Goal: Find specific page/section: Find specific page/section

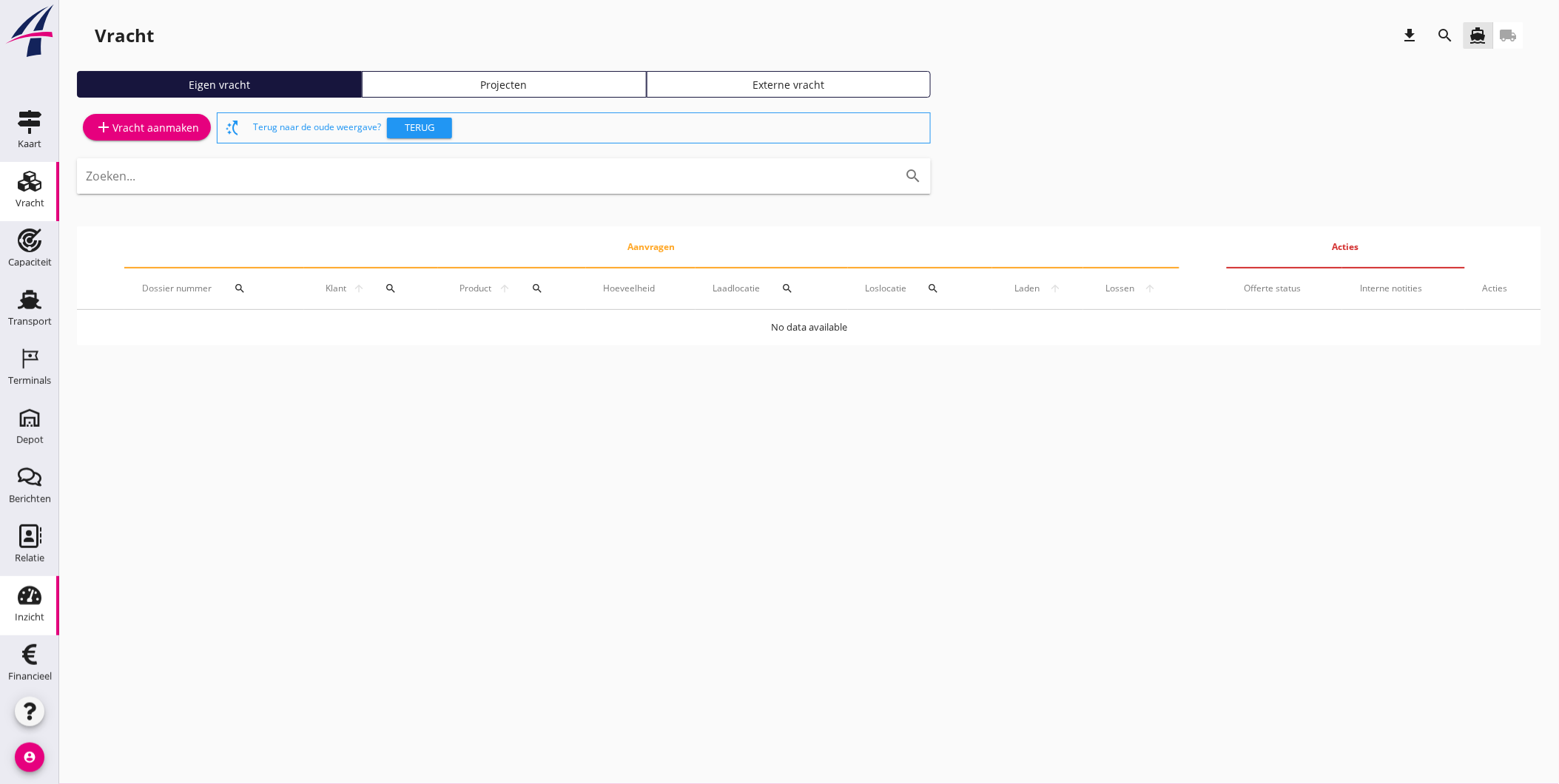
click at [15, 609] on div "Inzicht" at bounding box center [29, 617] width 29 height 21
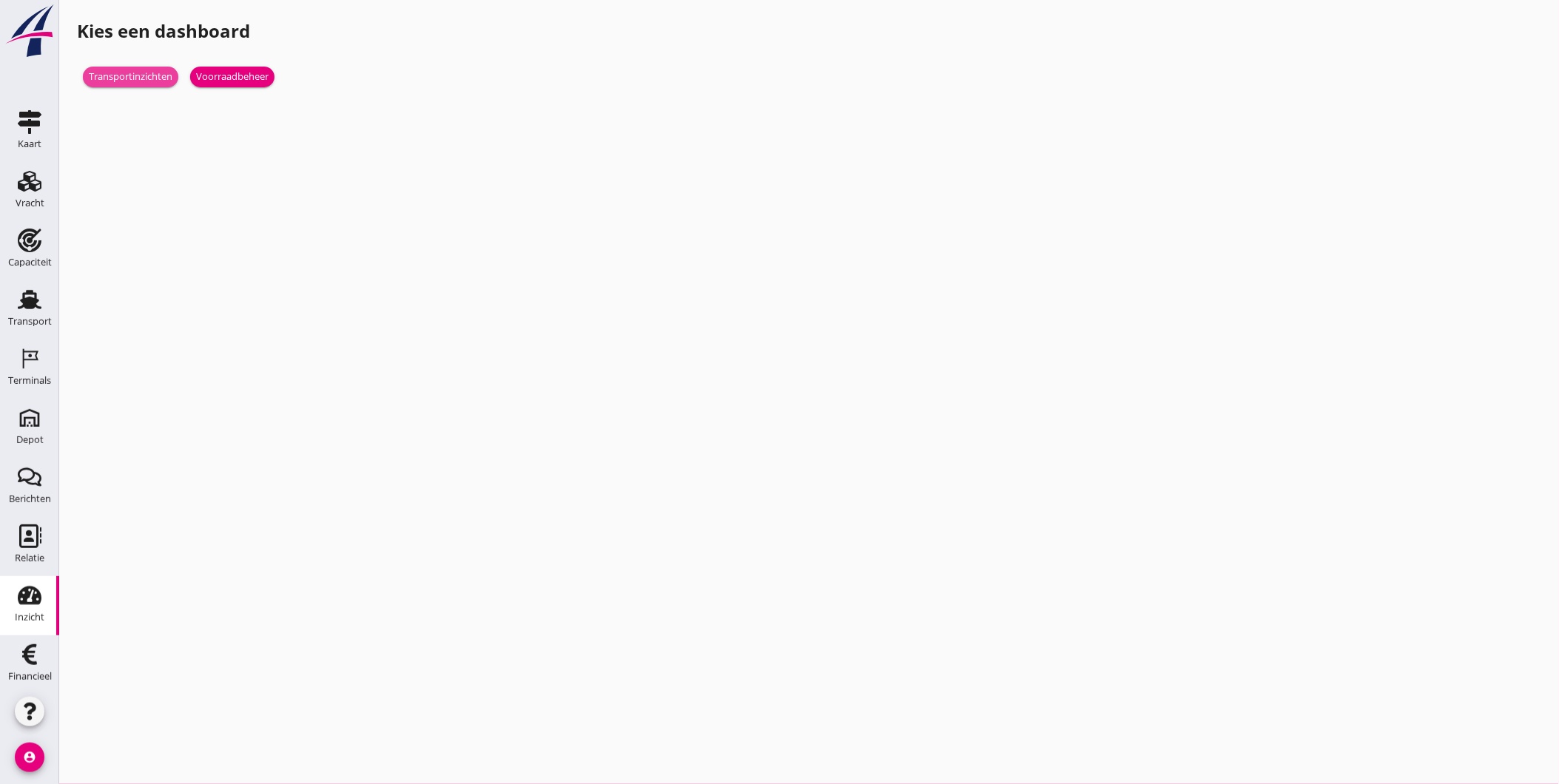
click at [141, 78] on div "Transportinzichten" at bounding box center [130, 76] width 84 height 15
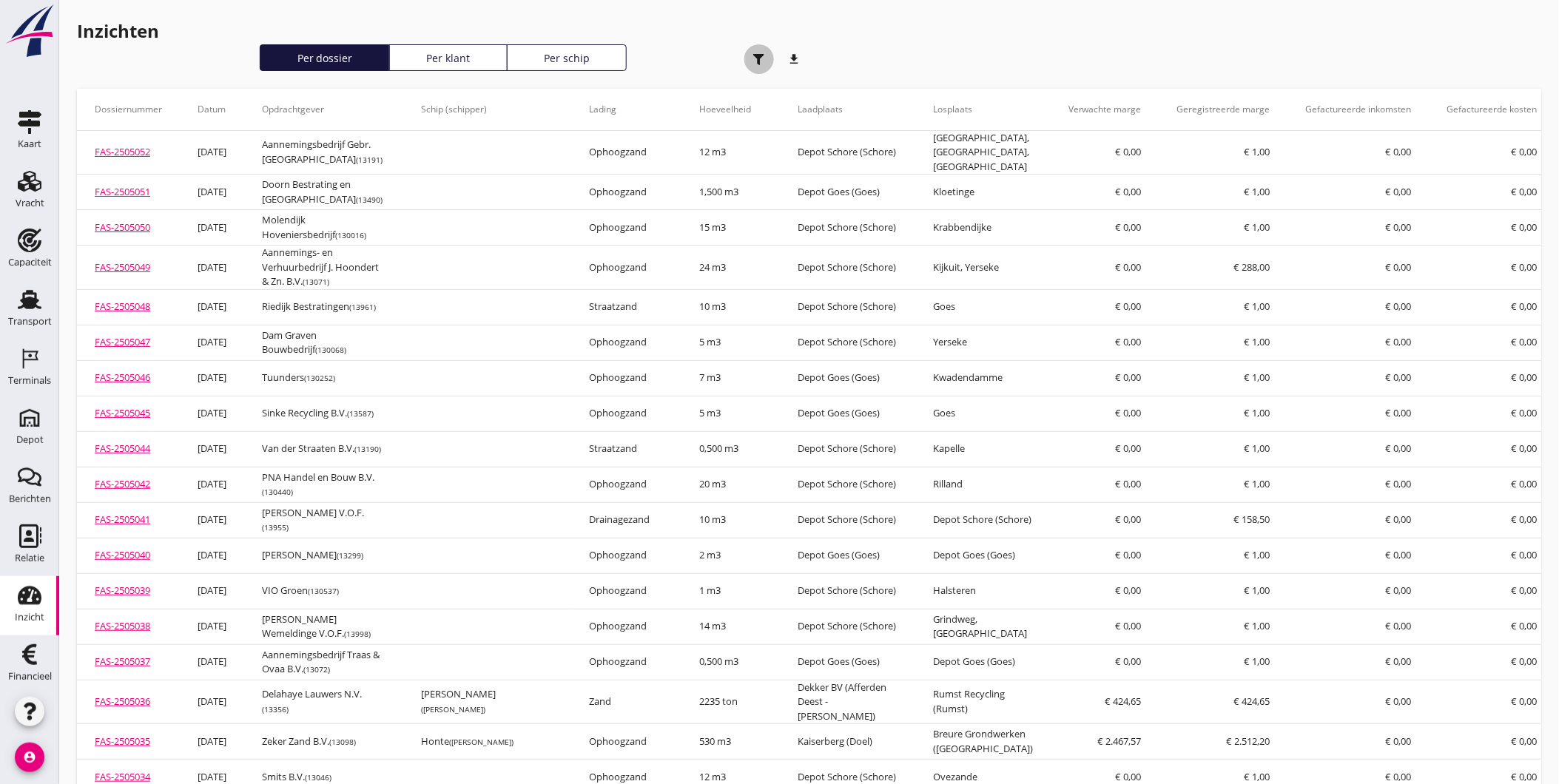
click at [752, 54] on div "button" at bounding box center [759, 59] width 29 height 29
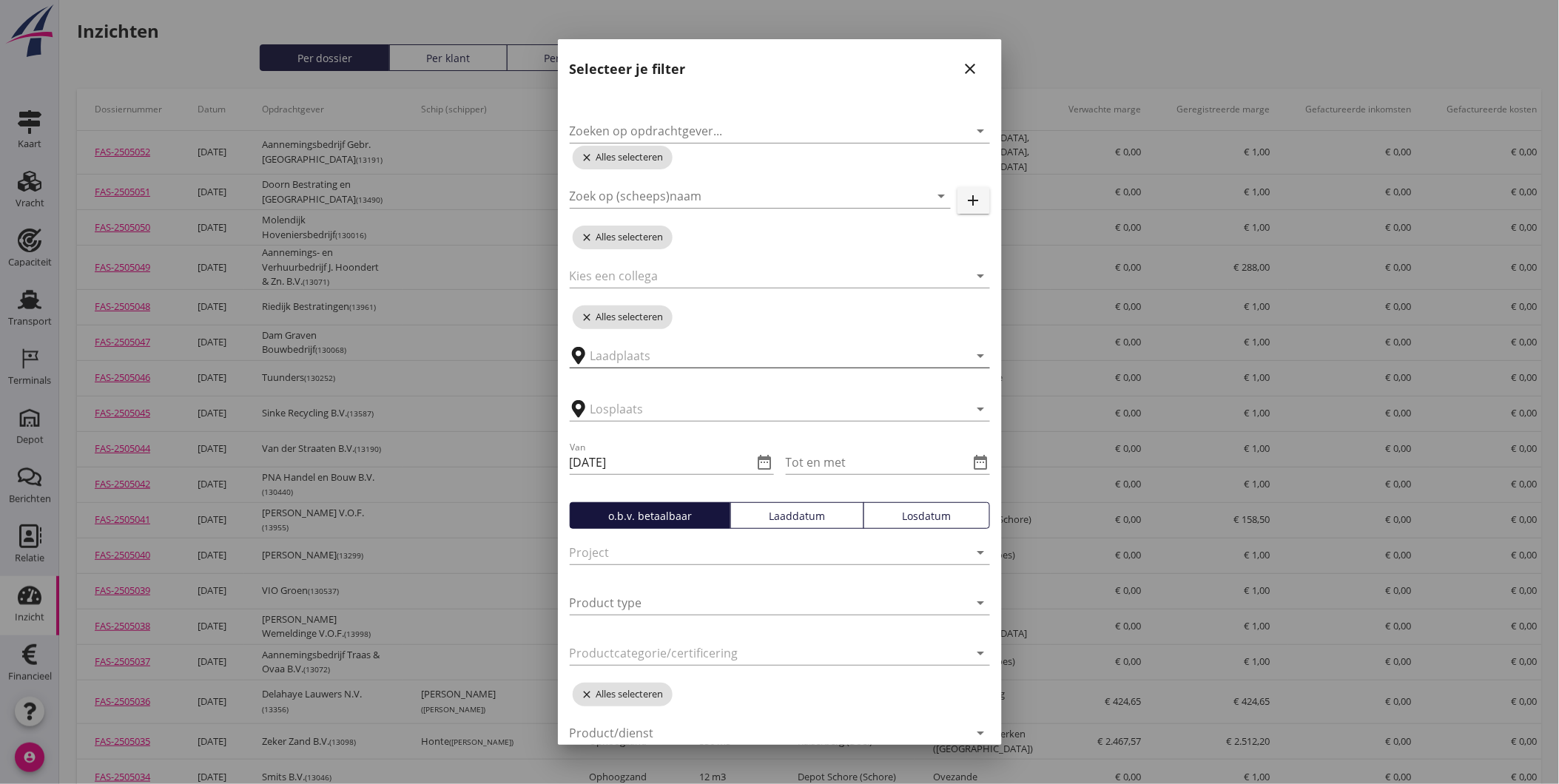
click at [804, 357] on input "text" at bounding box center [770, 355] width 358 height 24
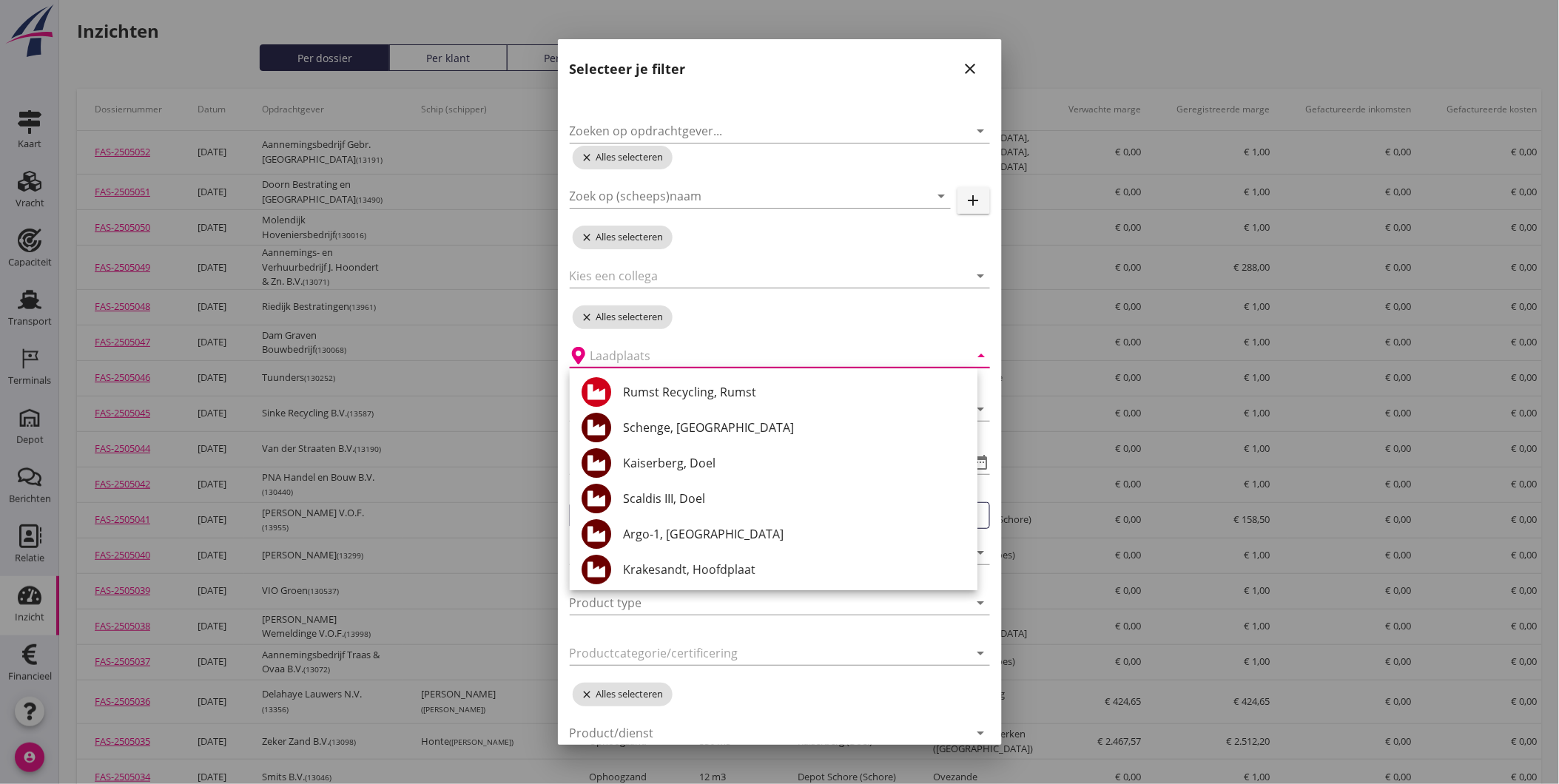
click at [791, 346] on input "text" at bounding box center [770, 355] width 358 height 24
click at [972, 355] on icon "arrow_drop_down" at bounding box center [981, 355] width 18 height 18
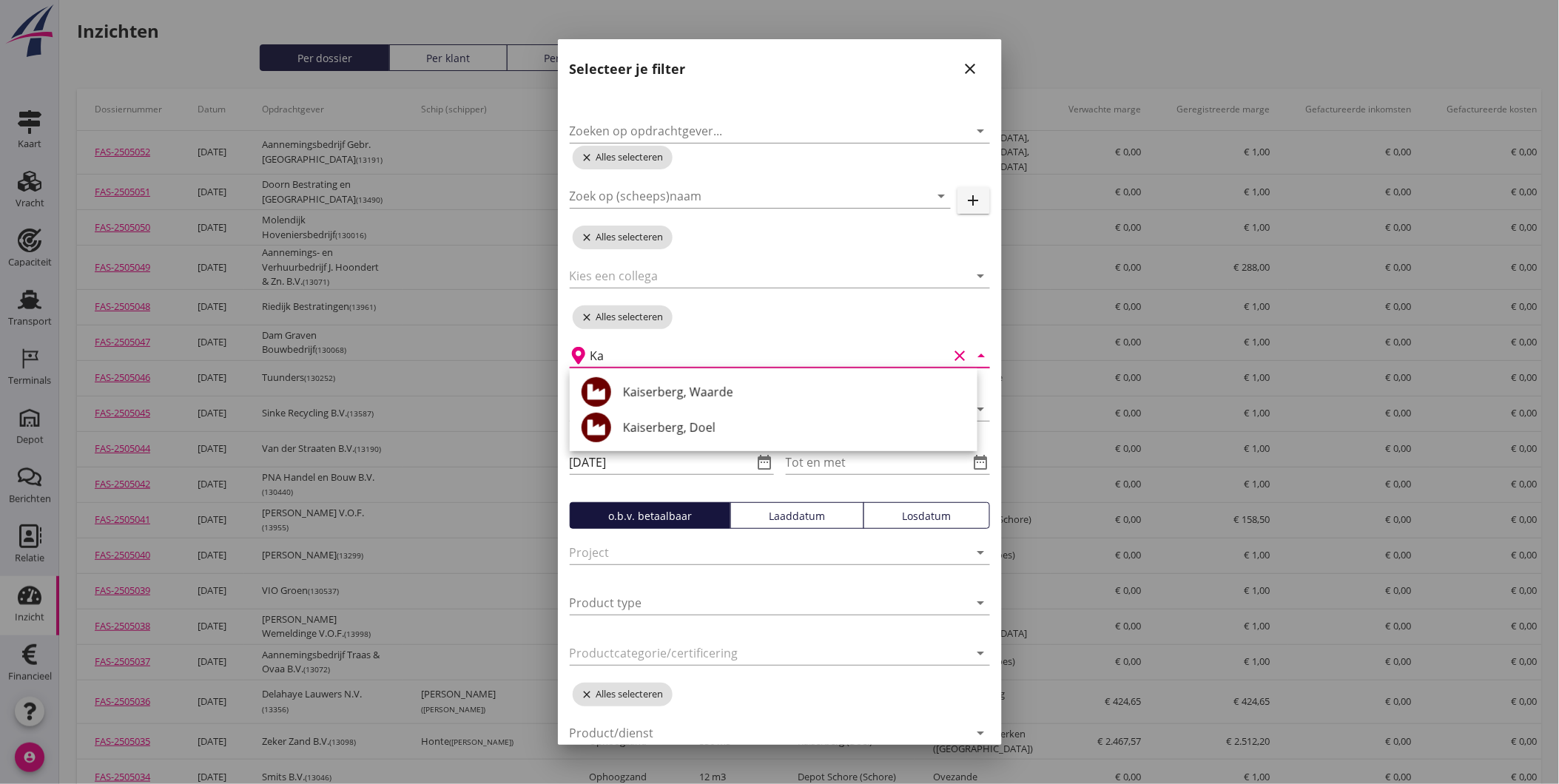
type input "K"
type input "S"
type input "Kais"
click at [962, 68] on icon "close" at bounding box center [971, 68] width 18 height 18
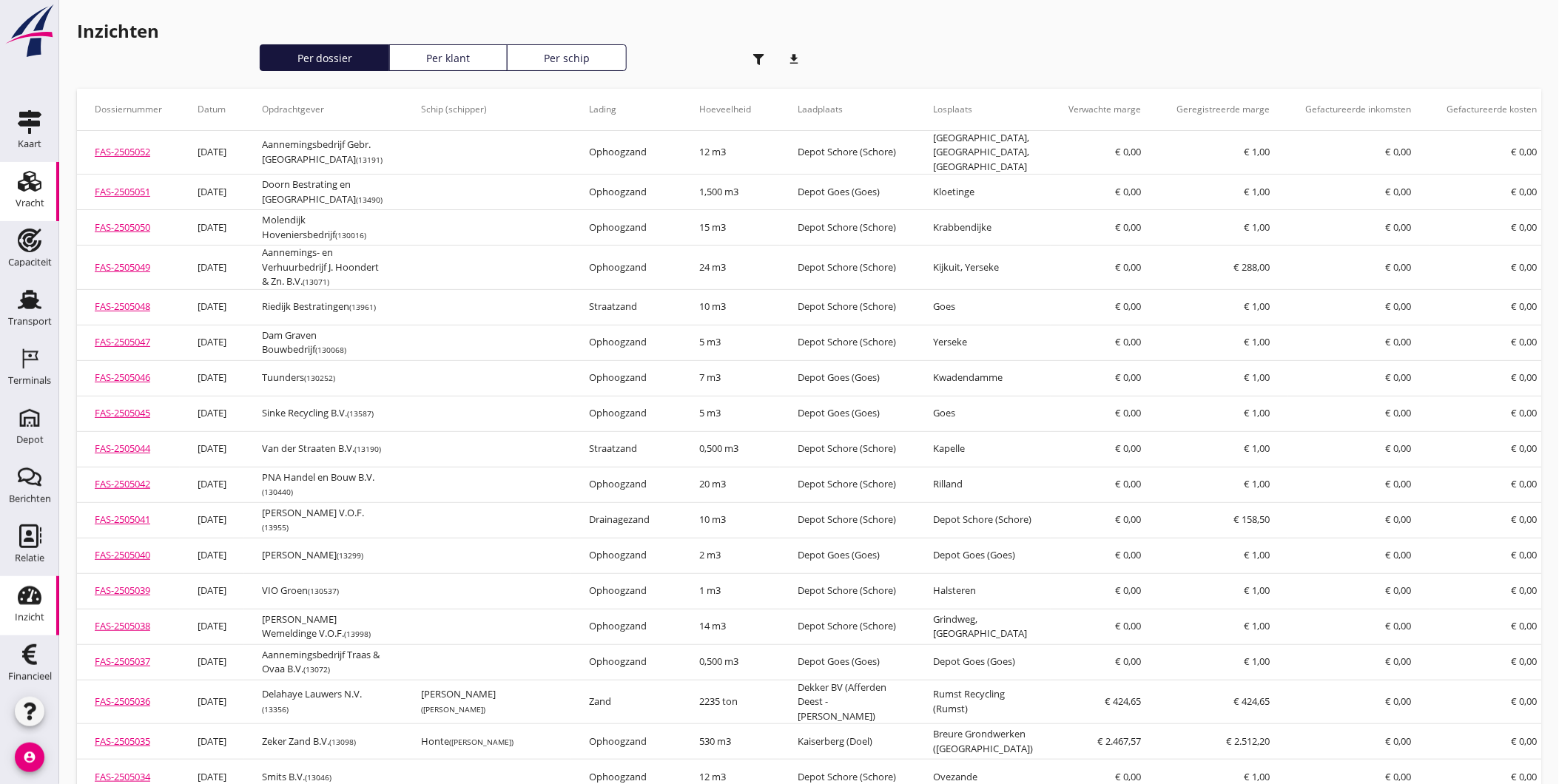
click at [31, 200] on div "Vracht" at bounding box center [30, 203] width 29 height 10
